Goal: Task Accomplishment & Management: Manage account settings

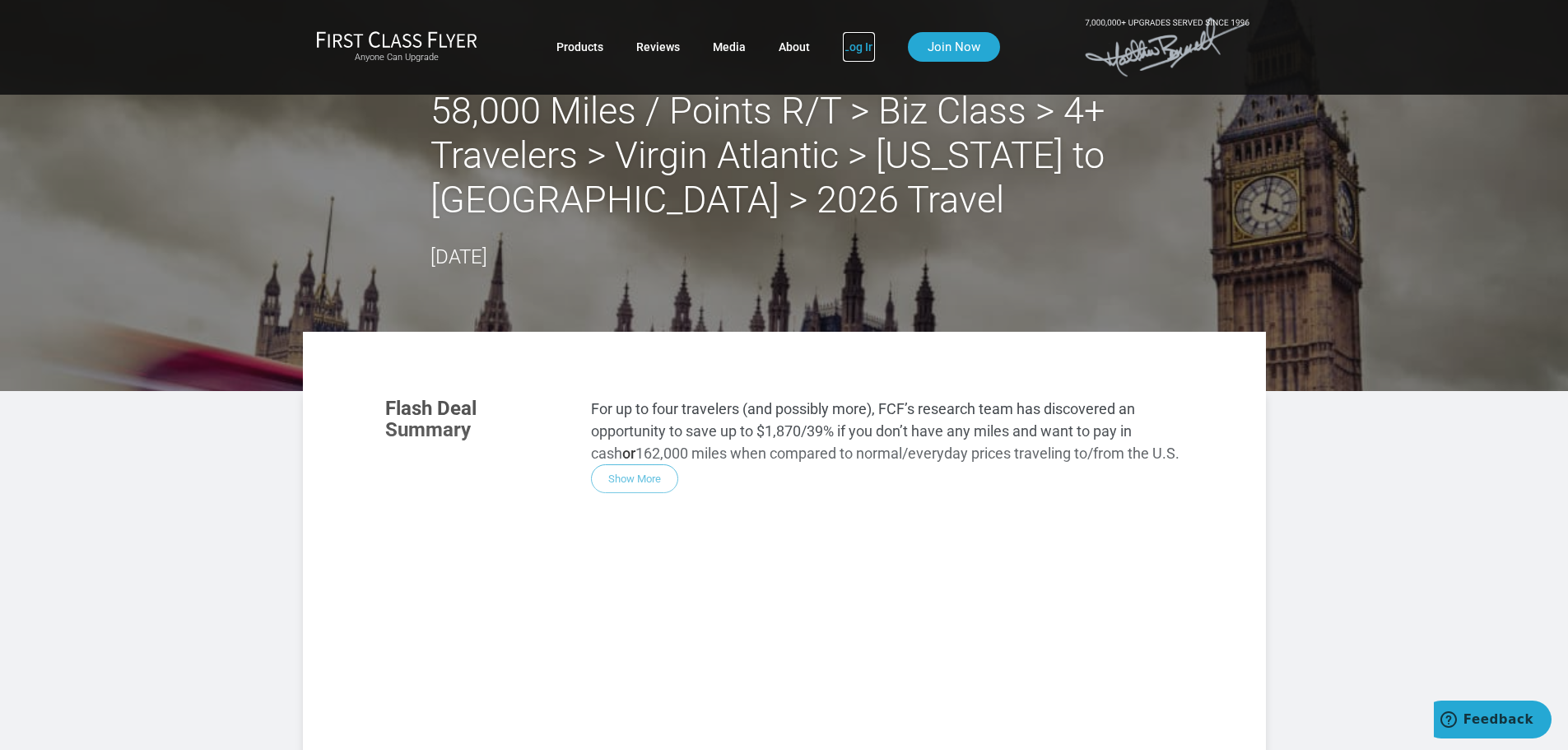
click at [856, 56] on link "Log In" at bounding box center [859, 47] width 33 height 30
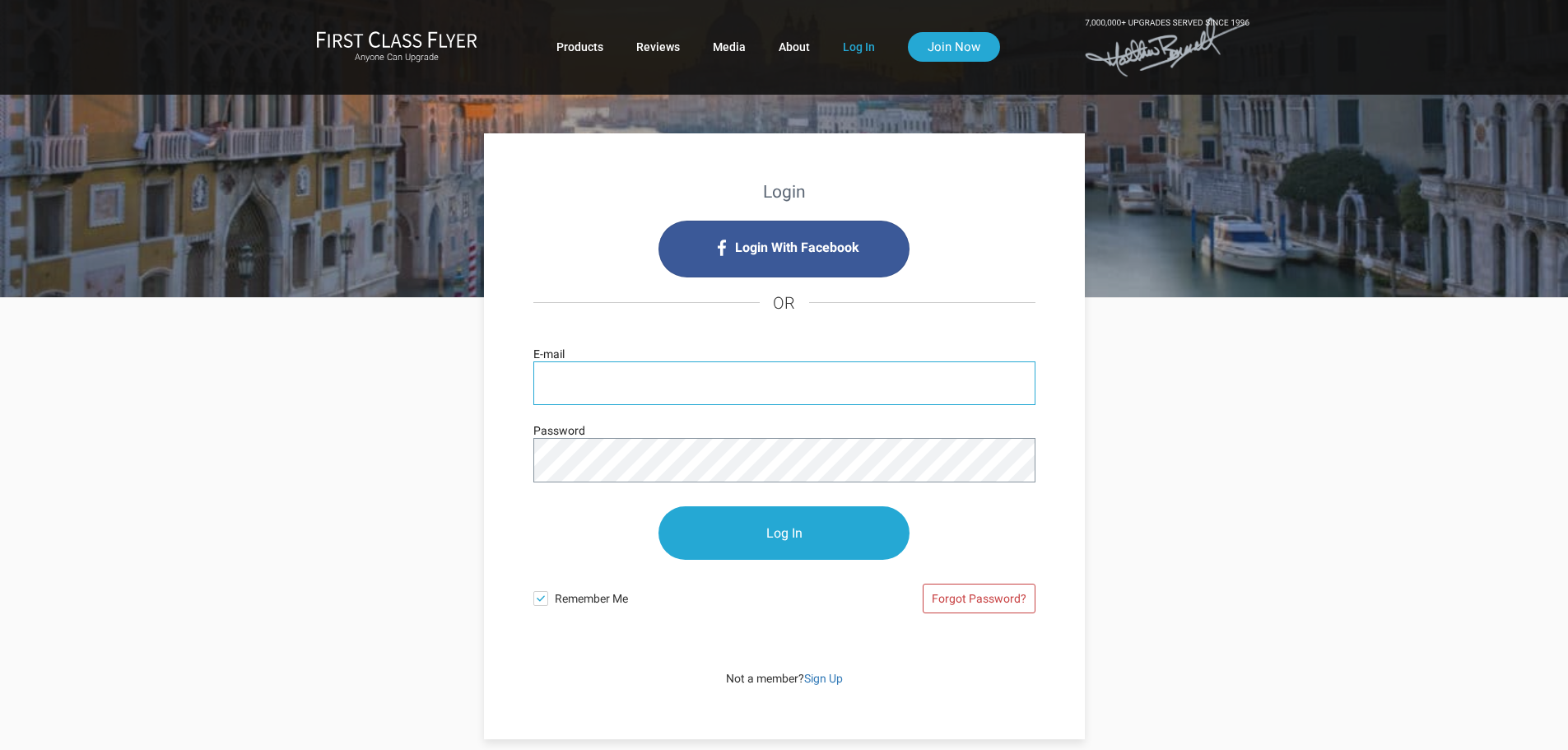
type input "madtx@outlook.com"
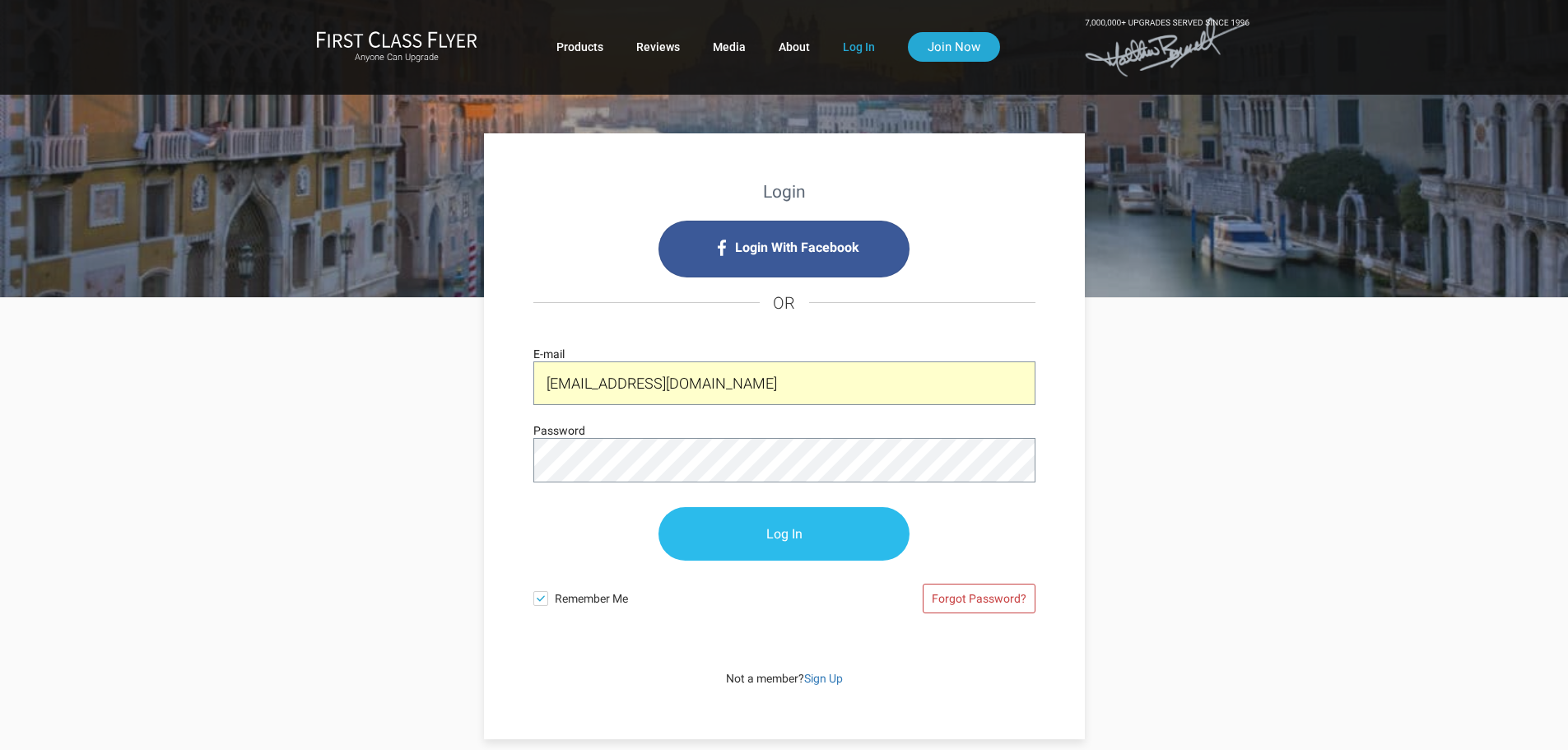
click at [764, 533] on input "Log In" at bounding box center [784, 534] width 251 height 54
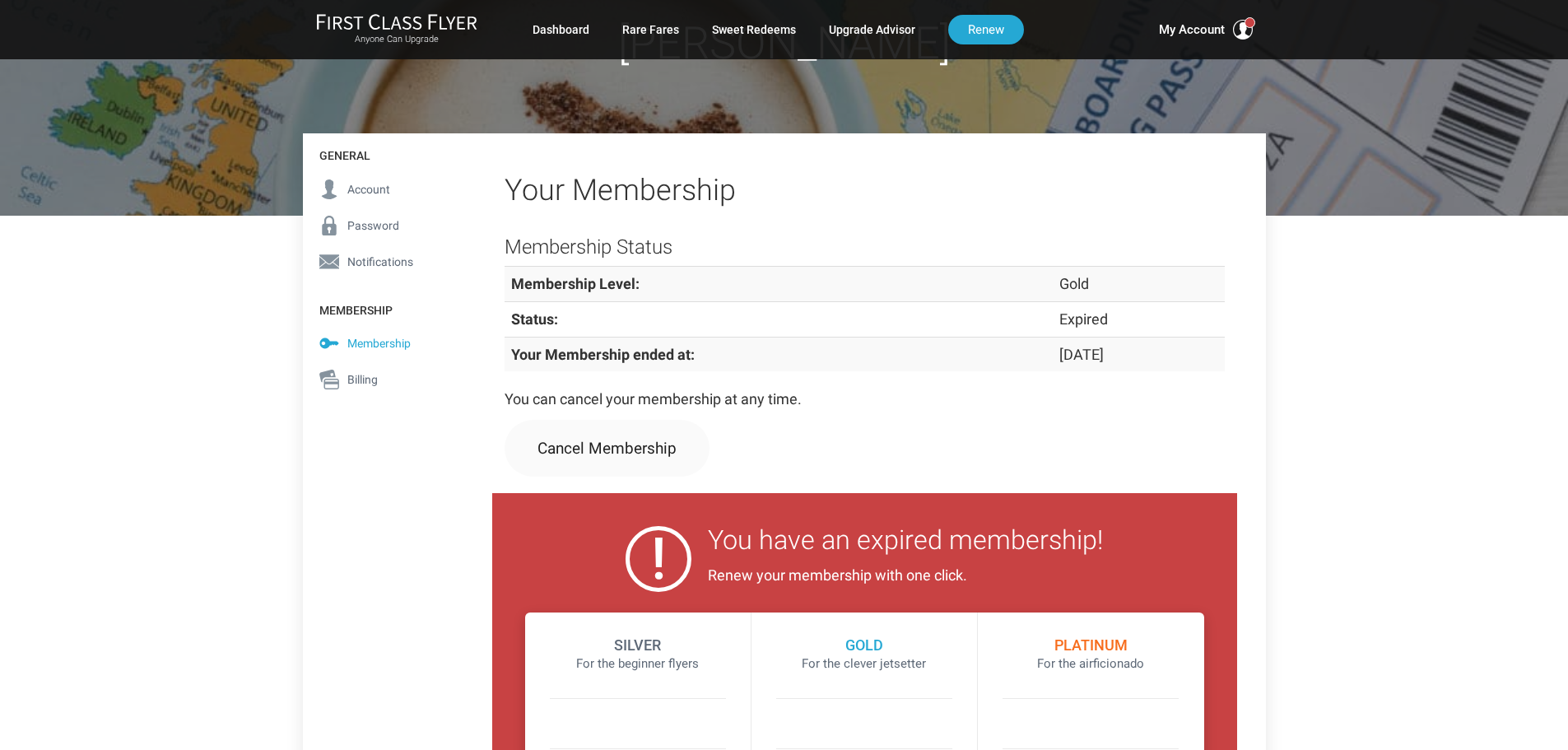
scroll to position [164, 0]
